Goal: Information Seeking & Learning: Understand process/instructions

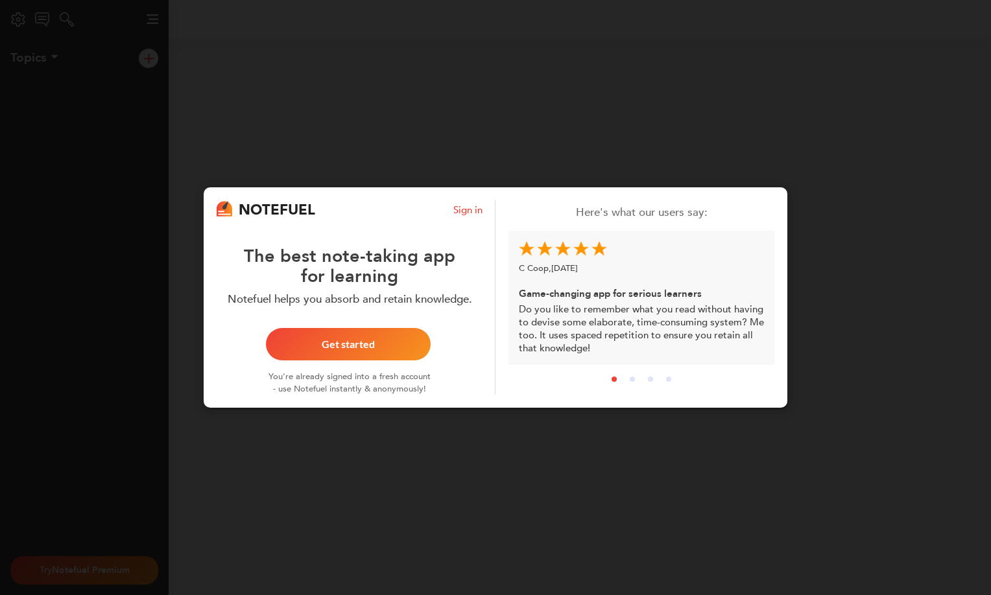
click at [843, 315] on div "NOTEFUEL Sign in The best note-taking app for learning Notefuel helps you absor…" at bounding box center [495, 297] width 991 height 595
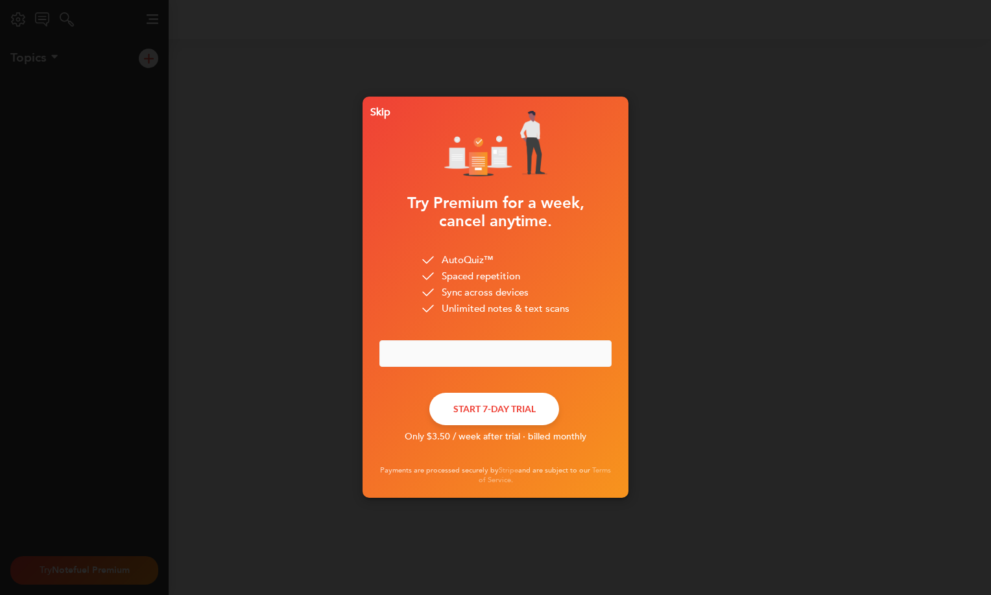
click at [381, 110] on div "Skip" at bounding box center [377, 112] width 25 height 9
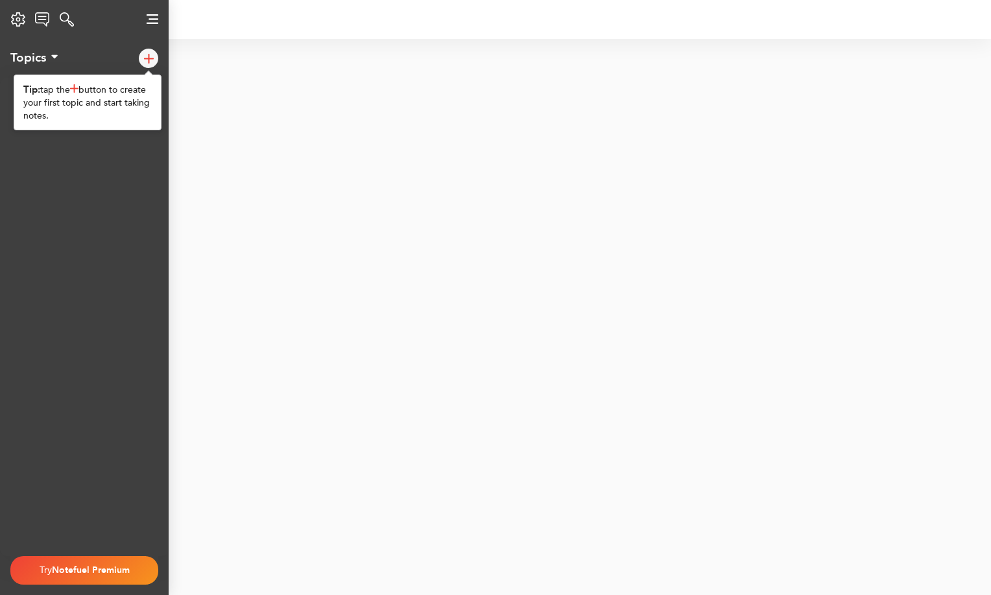
click at [151, 20] on img at bounding box center [153, 19] width 12 height 10
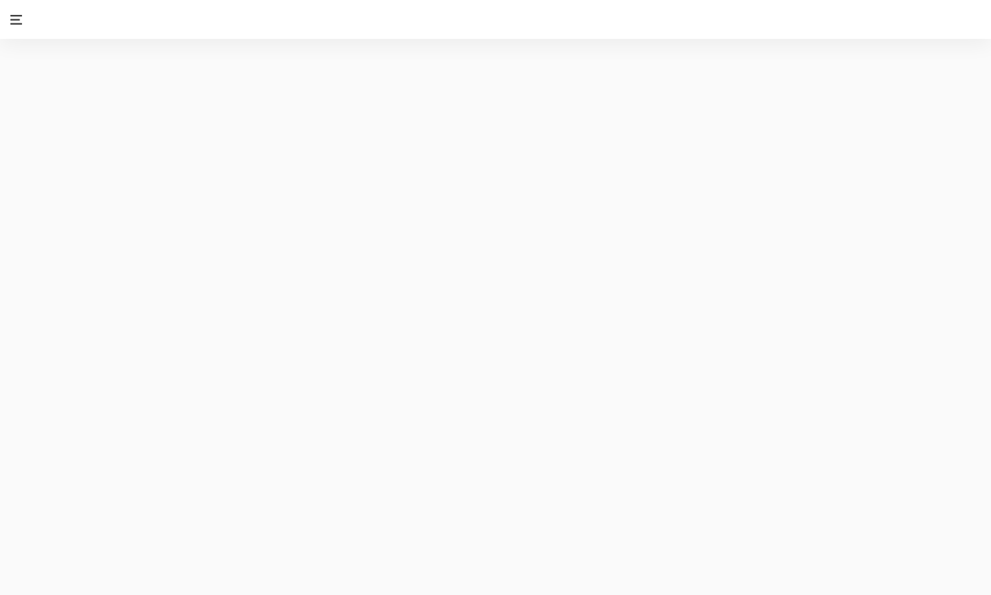
click at [8, 20] on link at bounding box center [16, 19] width 32 height 39
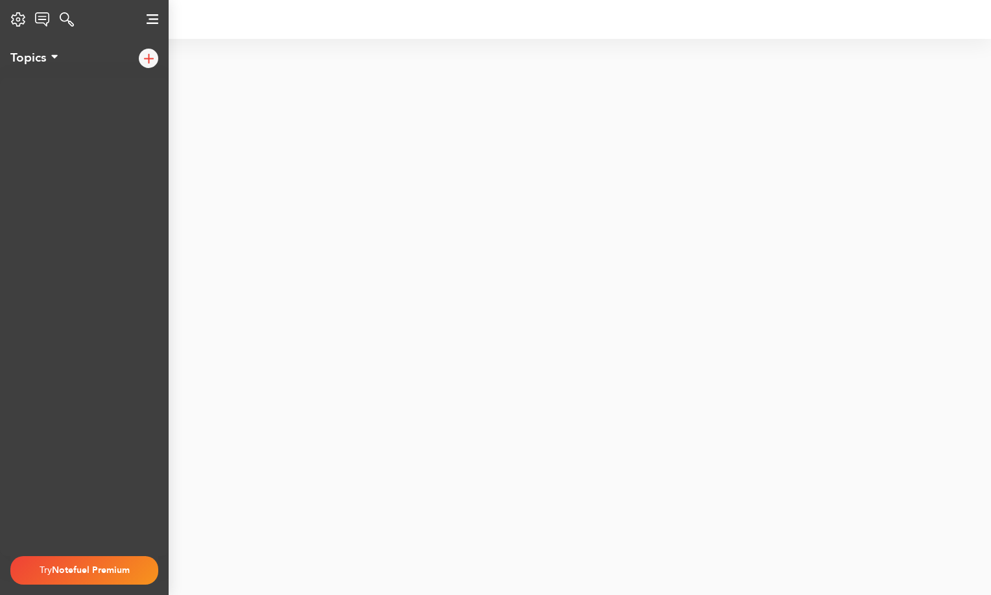
click at [10, 22] on div "Settings Notefuel Regular Your plan Not set Email Privacy Policy Terms of Servi…" at bounding box center [18, 19] width 36 height 26
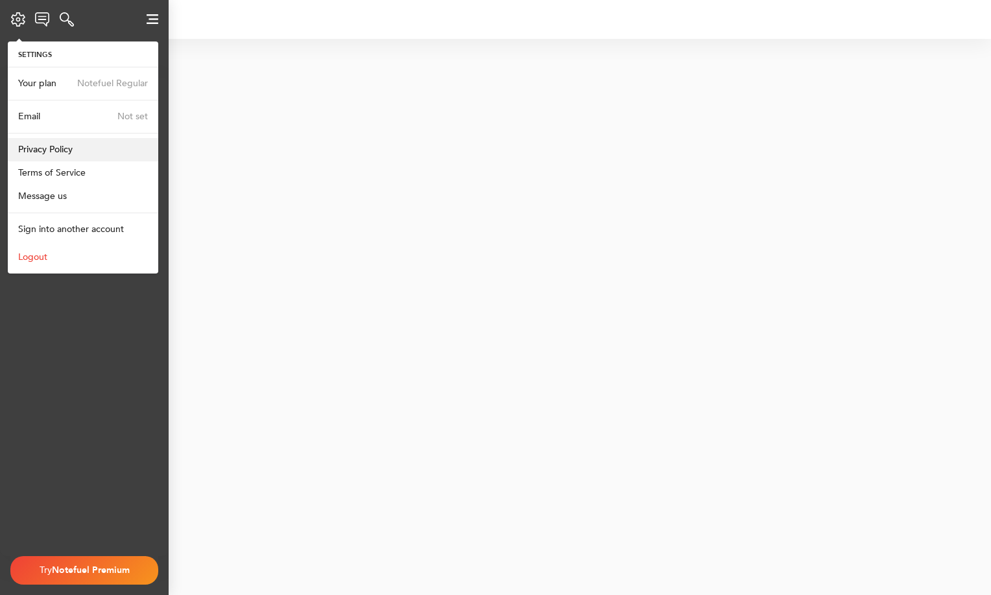
click at [51, 144] on span "Privacy Policy" at bounding box center [45, 149] width 54 height 12
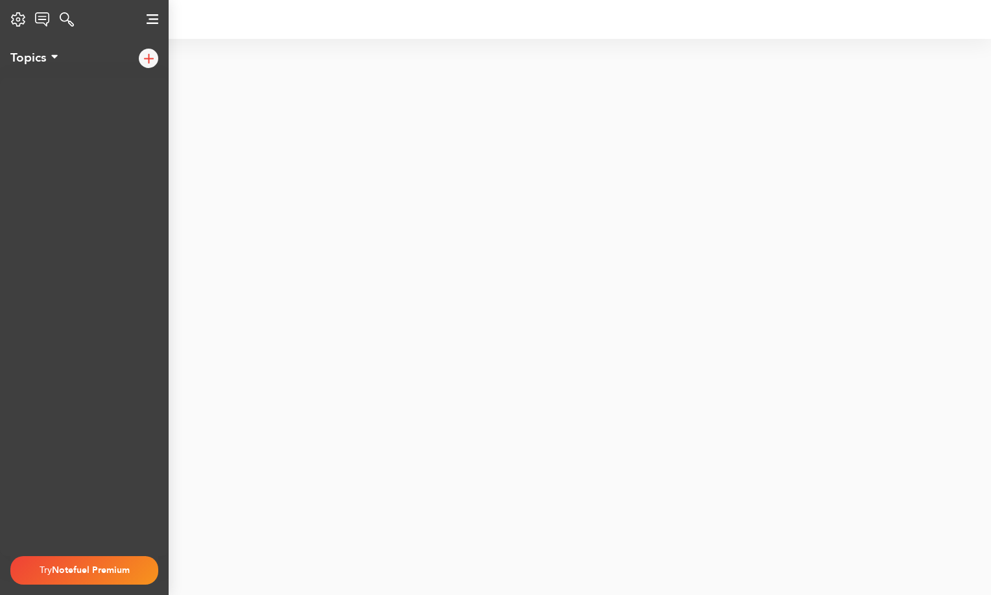
click at [16, 14] on div "Settings Notefuel Regular Your plan Not set Email Privacy Policy Terms of Servi…" at bounding box center [18, 19] width 36 height 26
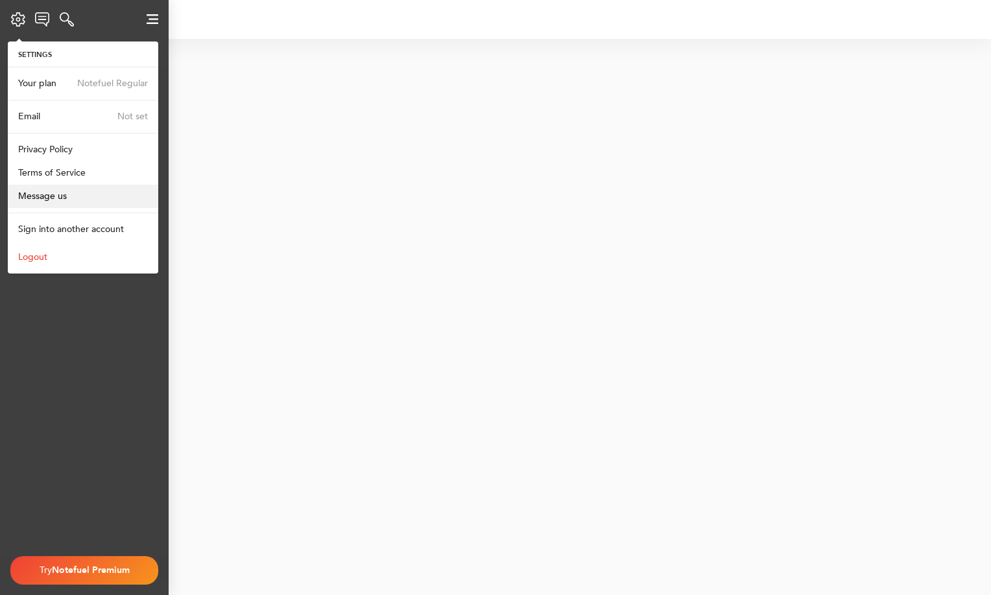
click at [47, 197] on span "Message us" at bounding box center [42, 196] width 49 height 12
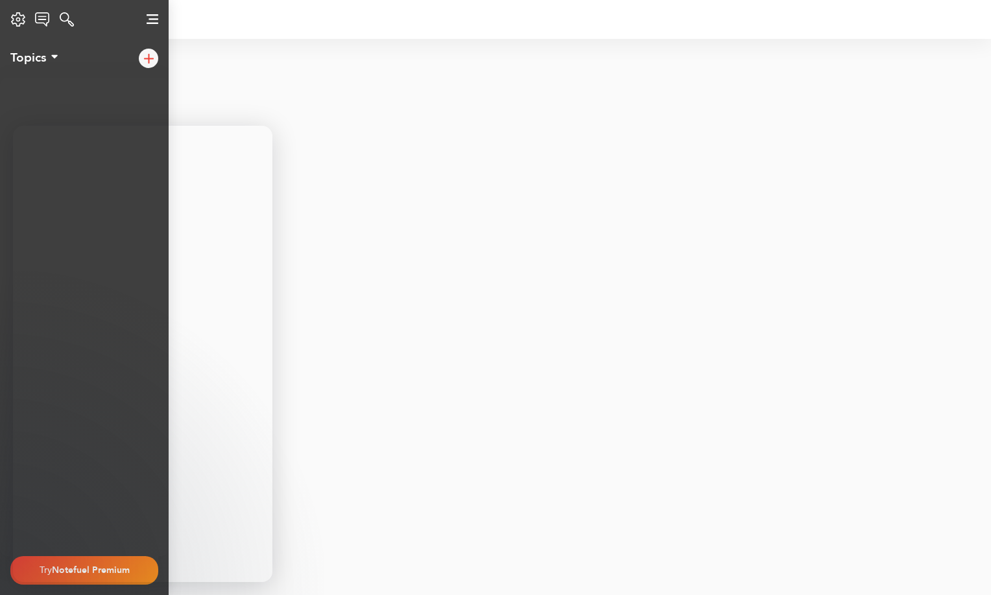
click at [19, 17] on div "Settings Notefuel Regular Your plan Not set Email Privacy Policy Terms of Servi…" at bounding box center [18, 19] width 36 height 26
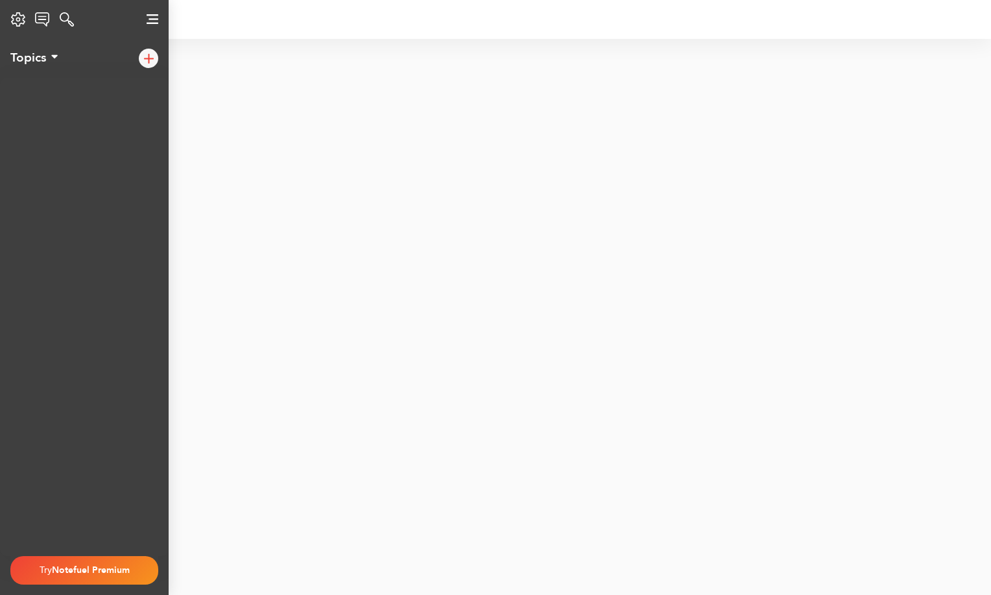
click at [16, 19] on div "Settings Notefuel Regular Your plan Not set Email Privacy Policy Terms of Servi…" at bounding box center [18, 19] width 36 height 26
click at [152, 19] on img at bounding box center [153, 19] width 12 height 10
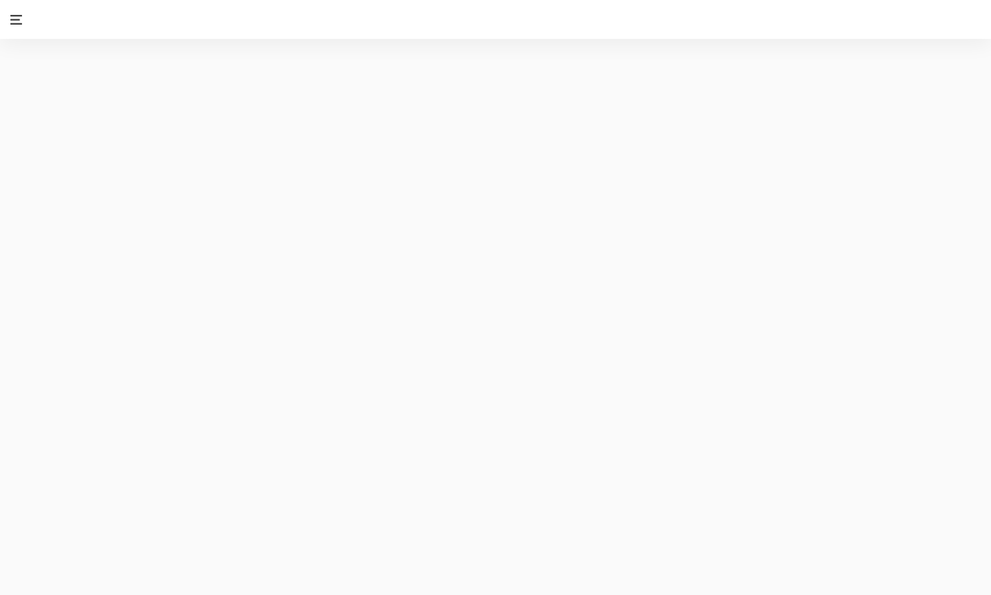
click at [17, 21] on img at bounding box center [16, 20] width 12 height 10
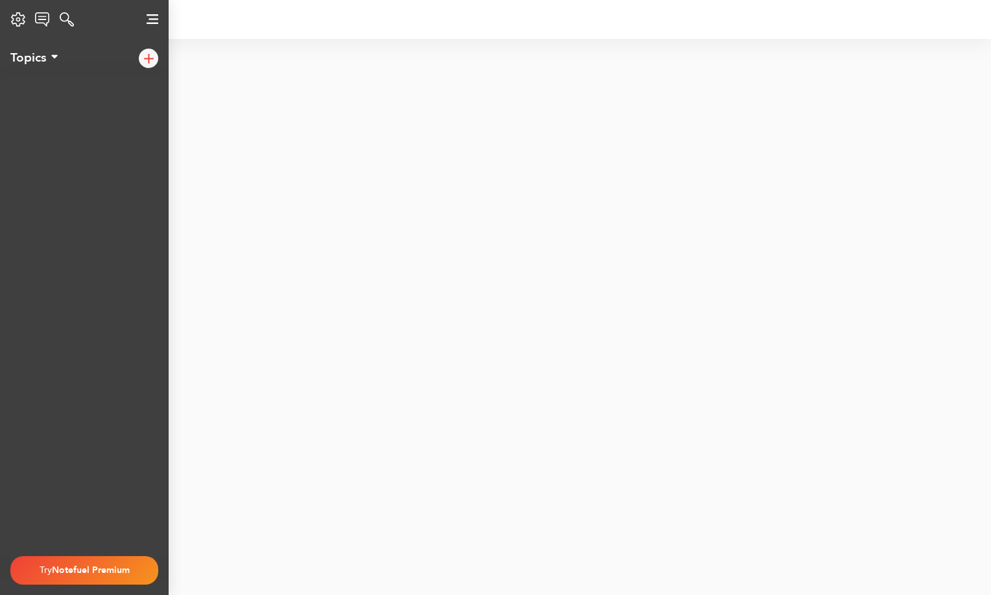
click at [17, 21] on div "Settings Notefuel Regular Your plan Not set Email Privacy Policy Terms of Servi…" at bounding box center [18, 19] width 36 height 26
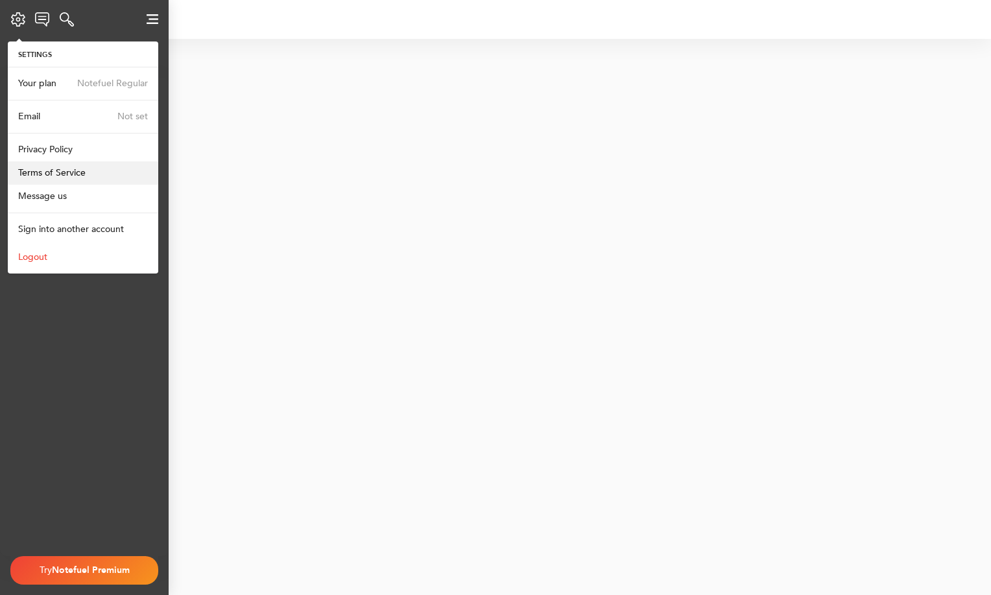
click at [82, 170] on span "Terms of Service" at bounding box center [51, 173] width 67 height 12
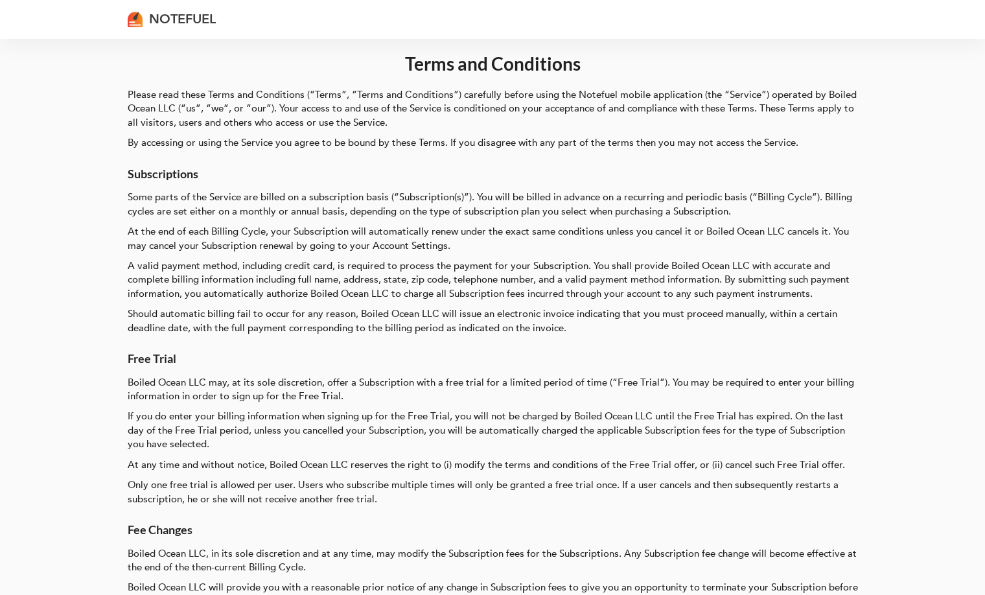
scroll to position [65, 0]
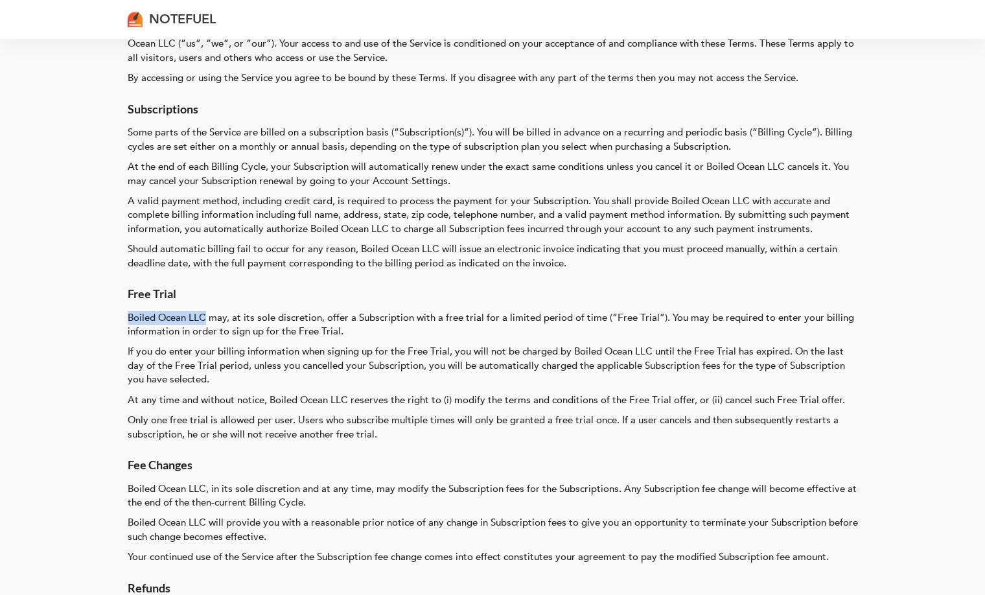
drag, startPoint x: 206, startPoint y: 319, endPoint x: 123, endPoint y: 324, distance: 82.5
click at [123, 324] on div "NOTEFUEL Terms and Conditions Please read these Terms and Conditions (“Terms”, …" at bounding box center [492, 232] width 985 height 595
copy p "Boiled Ocean LLC"
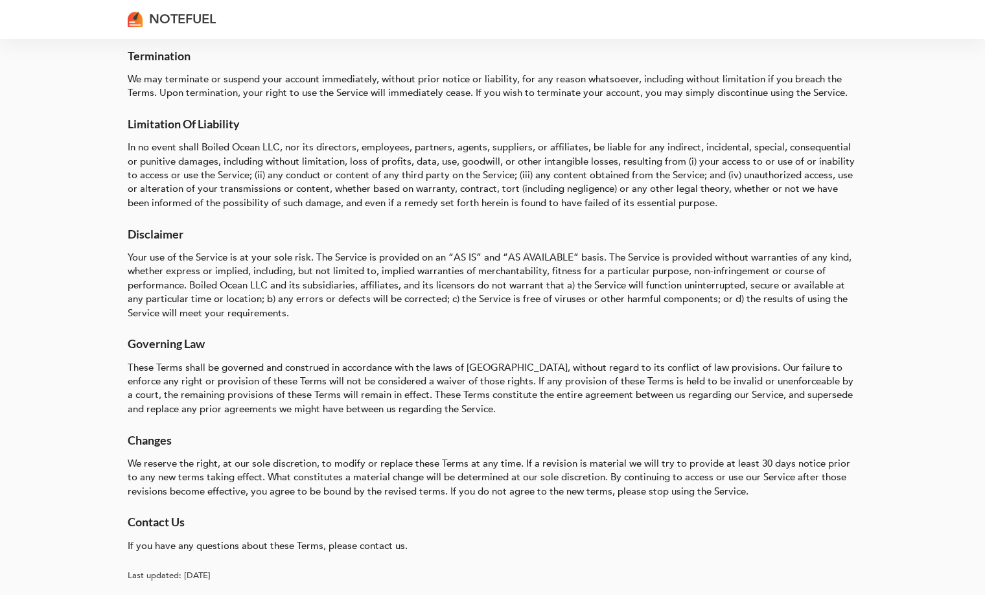
scroll to position [929, 0]
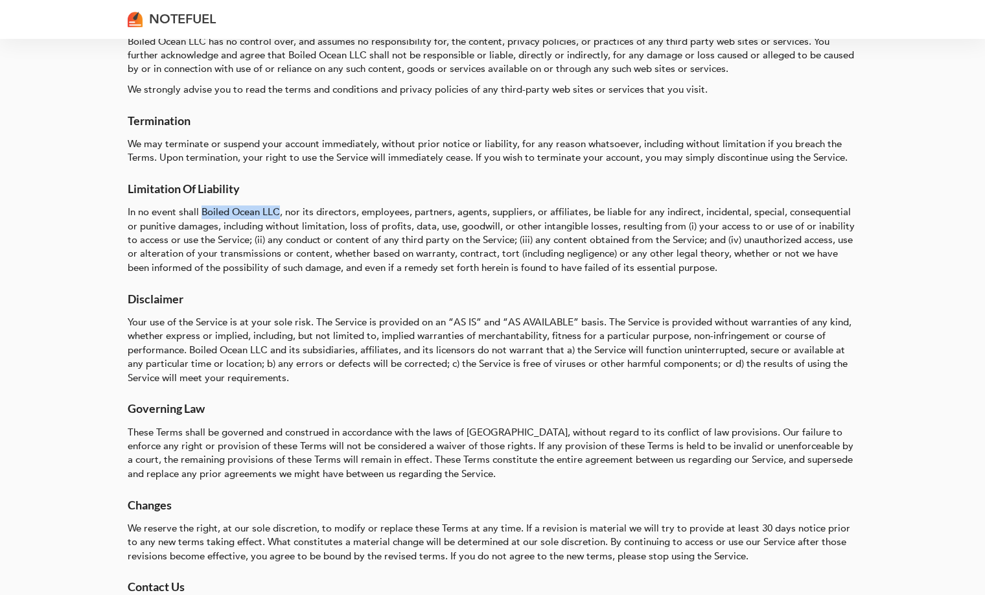
drag, startPoint x: 203, startPoint y: 213, endPoint x: 278, endPoint y: 213, distance: 75.2
click at [278, 213] on p "In no event shall Boiled Ocean LLC, nor its directors, employees, partners, age…" at bounding box center [493, 240] width 731 height 69
